Goal: Task Accomplishment & Management: Manage account settings

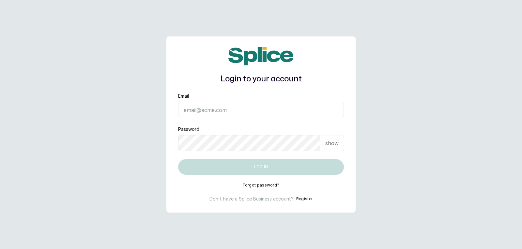
type input "yellowsisihair@gmail.com"
click at [333, 148] on div "show" at bounding box center [332, 143] width 24 height 16
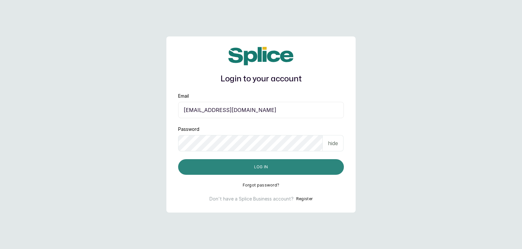
click at [326, 163] on button "Log in" at bounding box center [261, 167] width 166 height 16
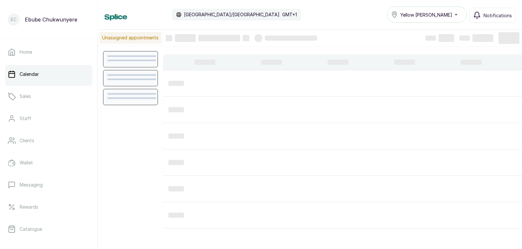
scroll to position [219, 0]
